Goal: Navigation & Orientation: Understand site structure

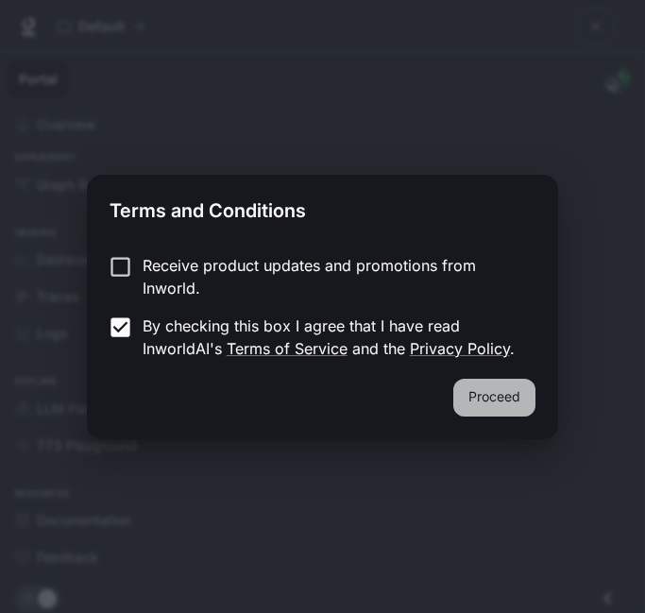
click at [491, 393] on button "Proceed" at bounding box center [494, 398] width 82 height 38
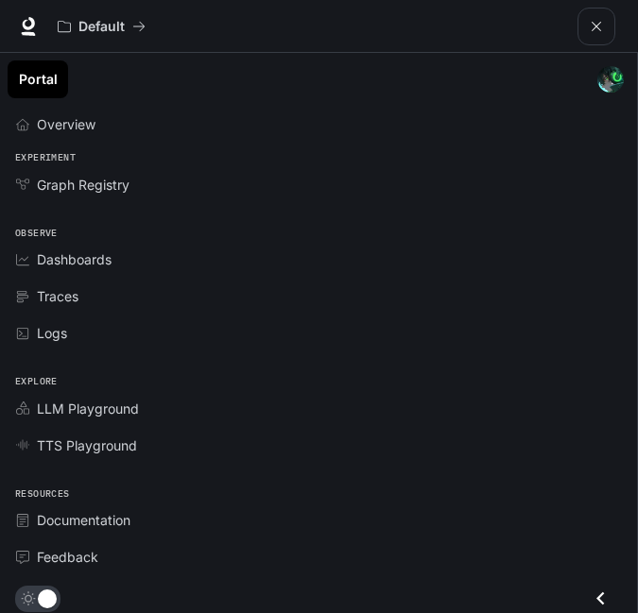
click at [592, 36] on button "open drawer" at bounding box center [596, 27] width 38 height 38
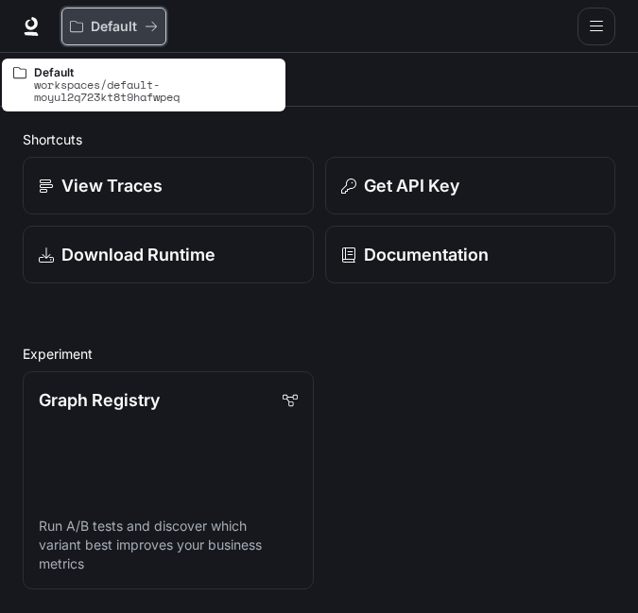
click at [84, 22] on div "Default" at bounding box center [107, 27] width 75 height 16
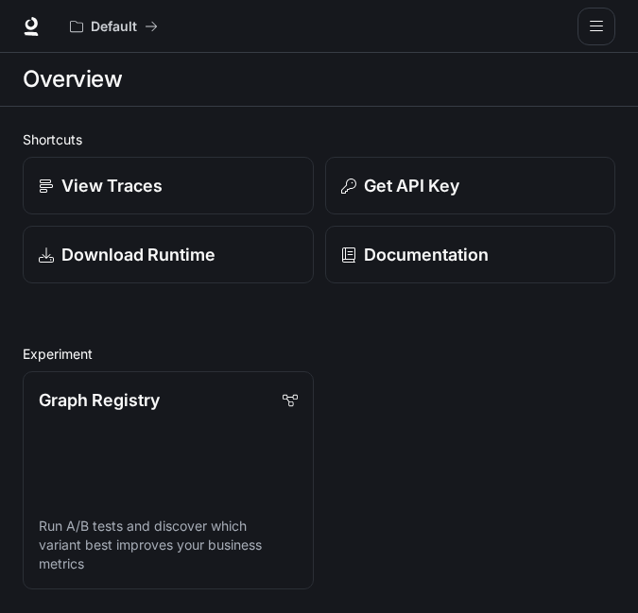
click at [579, 29] on div "Default Documentation Documentation" at bounding box center [319, 26] width 638 height 53
click at [593, 24] on icon "open drawer" at bounding box center [596, 26] width 15 height 15
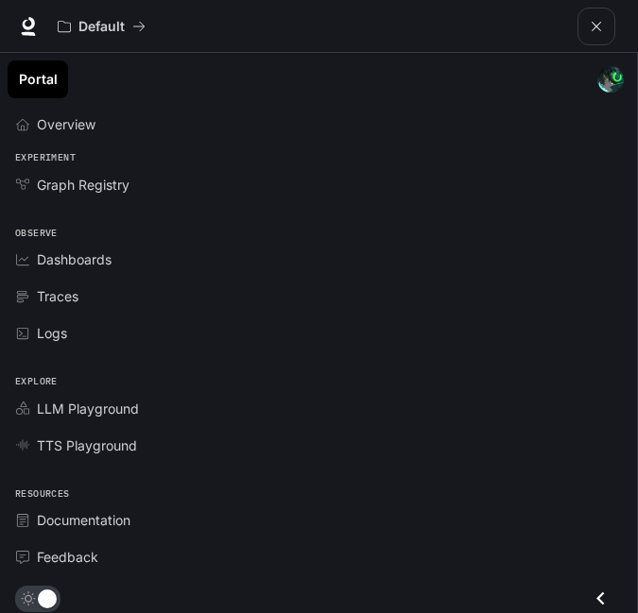
click at [589, 24] on icon "open drawer" at bounding box center [596, 26] width 15 height 15
